Goal: Check status

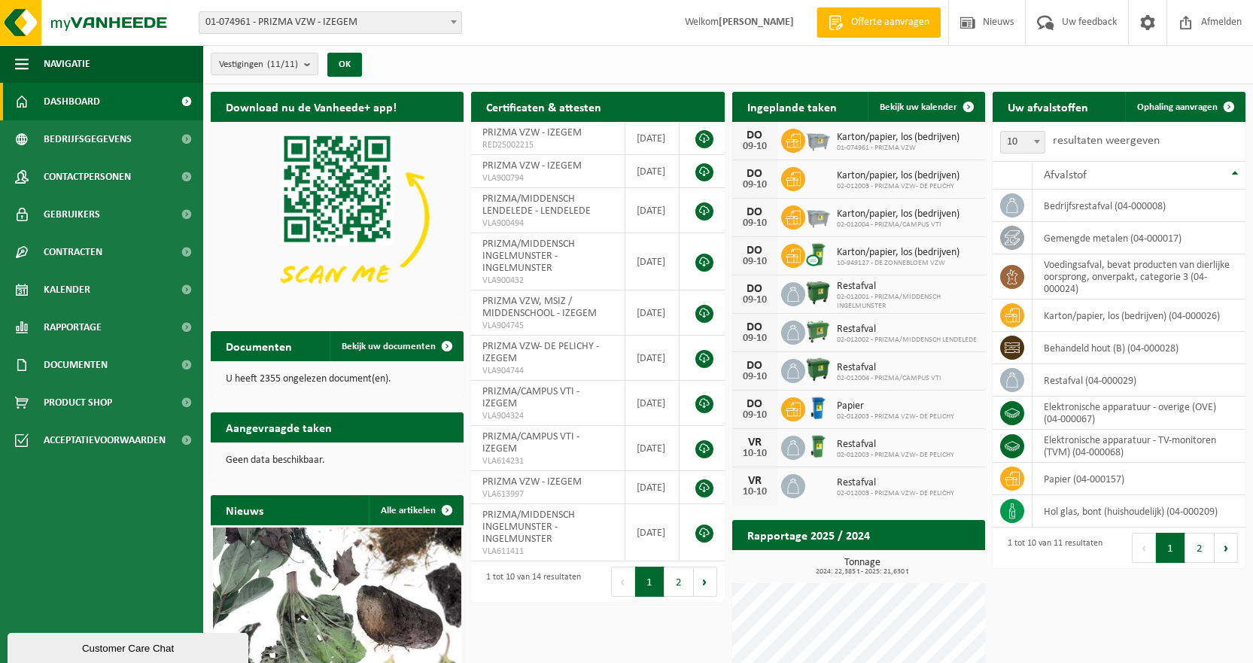
click at [457, 21] on span at bounding box center [453, 22] width 15 height 20
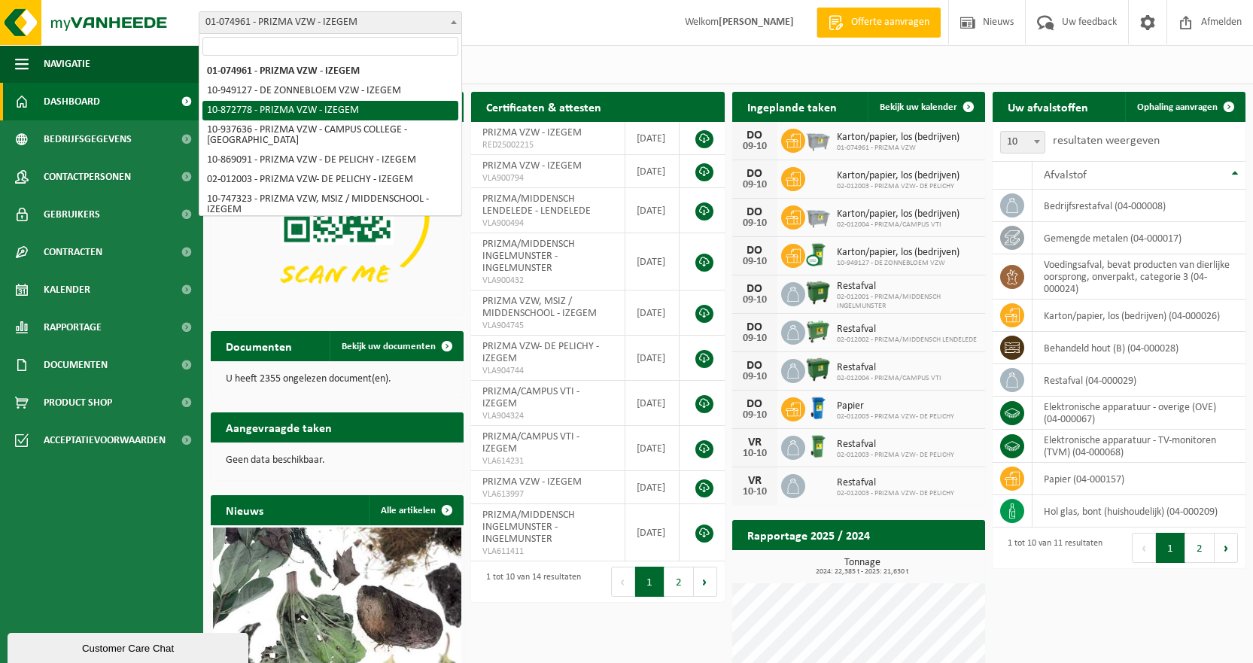
scroll to position [117, 0]
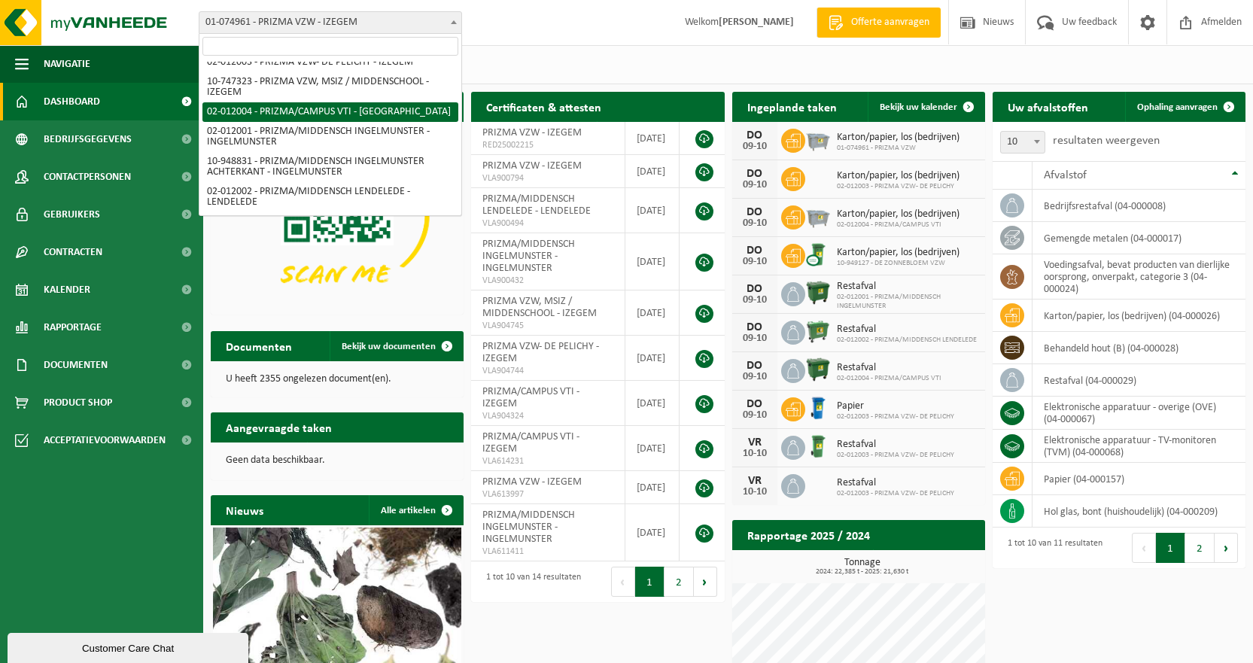
select select "2380"
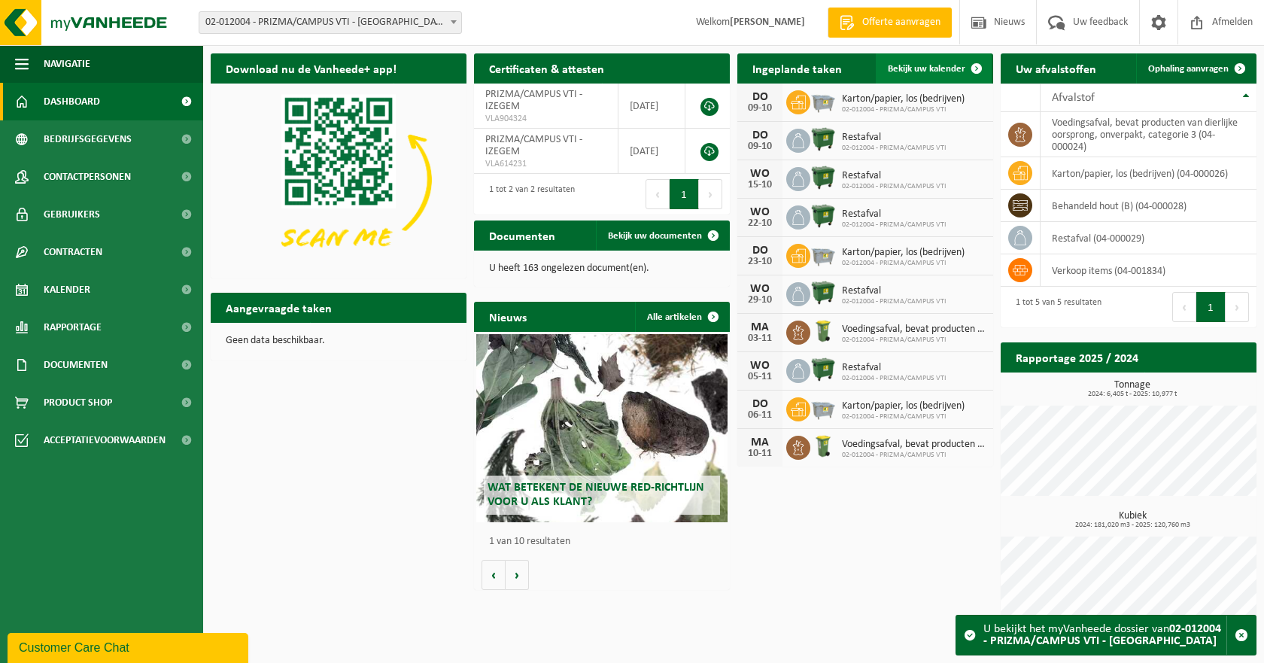
click at [934, 65] on span "Bekijk uw kalender" at bounding box center [926, 69] width 77 height 10
